Goal: Browse casually: Explore the website without a specific task or goal

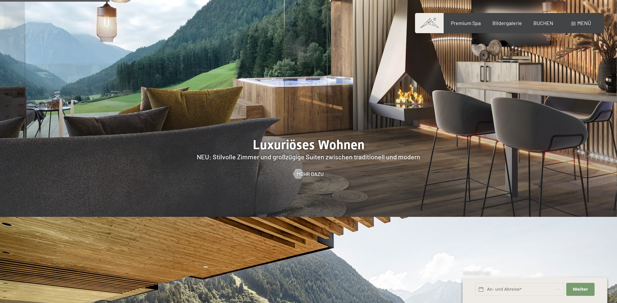
scroll to position [682, 0]
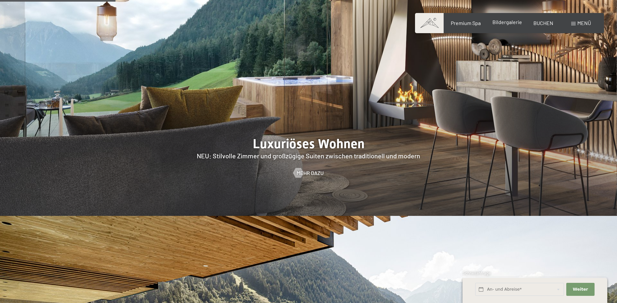
click at [515, 19] on span "Bildergalerie" at bounding box center [507, 22] width 30 height 6
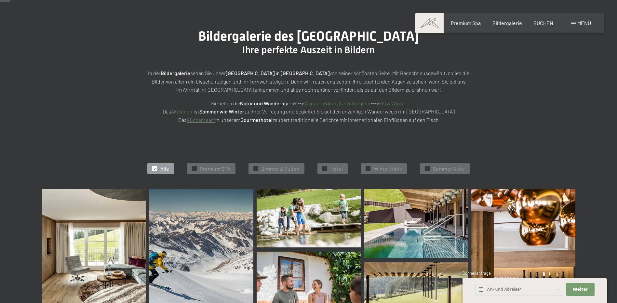
scroll to position [130, 0]
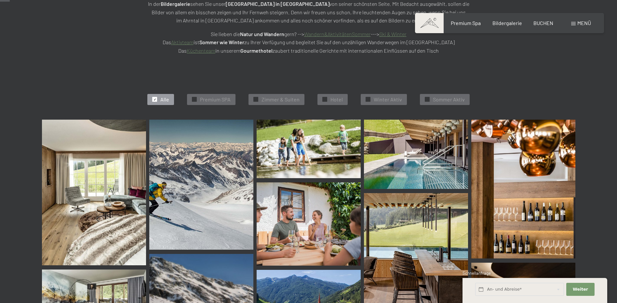
click at [99, 193] on img at bounding box center [94, 193] width 104 height 146
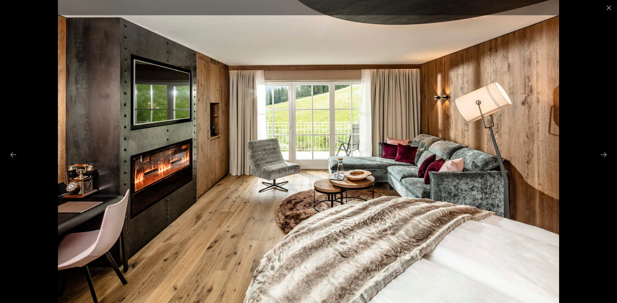
click at [530, 119] on img at bounding box center [308, 151] width 500 height 303
click at [584, 99] on div at bounding box center [308, 151] width 617 height 303
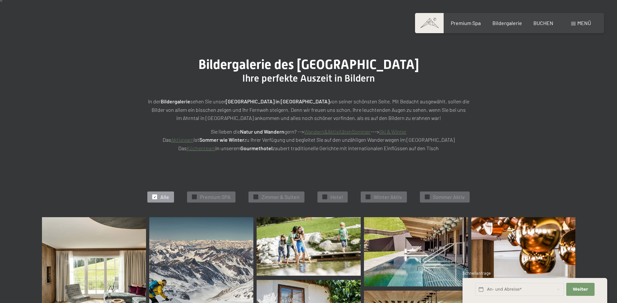
scroll to position [0, 0]
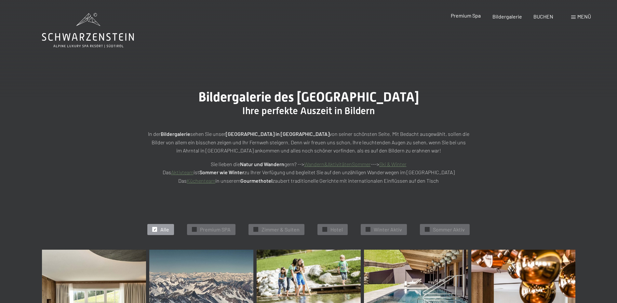
click at [469, 15] on span "Premium Spa" at bounding box center [465, 15] width 30 height 6
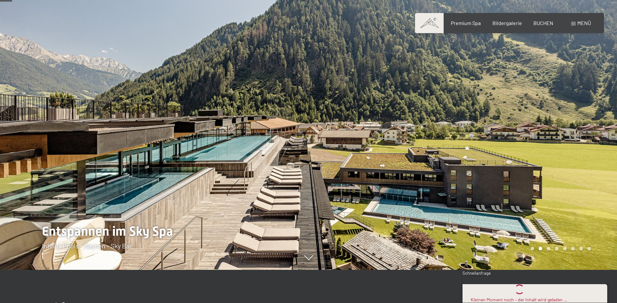
scroll to position [32, 0]
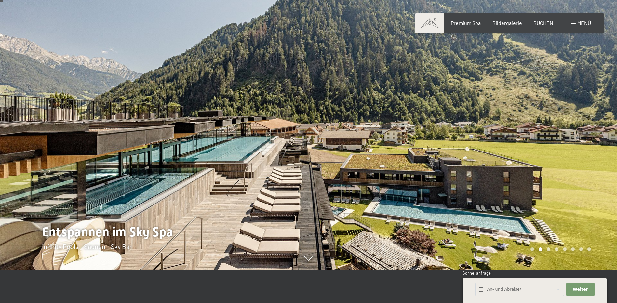
click at [294, 167] on div at bounding box center [154, 119] width 308 height 303
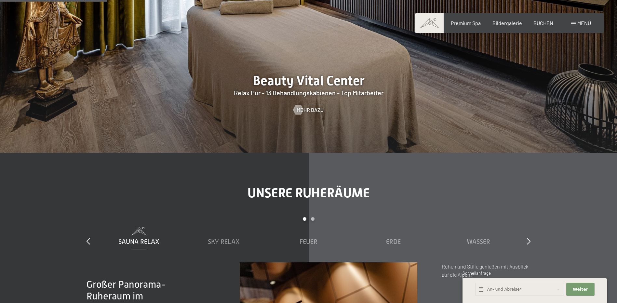
scroll to position [877, 0]
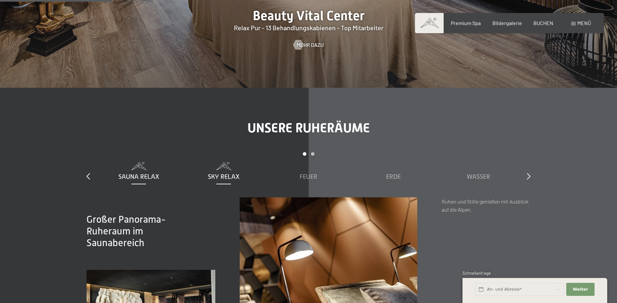
click at [235, 174] on span "Sky Relax" at bounding box center [224, 176] width 32 height 7
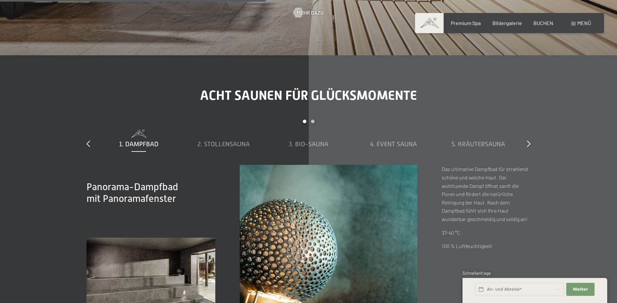
scroll to position [2210, 0]
